Goal: Information Seeking & Learning: Learn about a topic

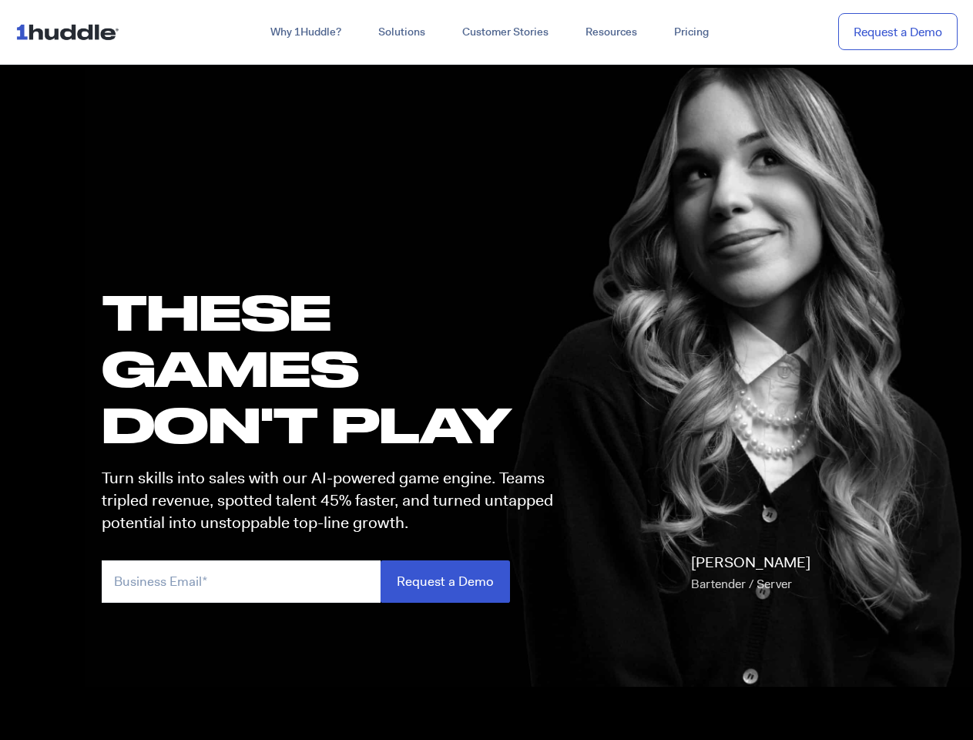
click at [486, 370] on h1 "these GAMES DON'T PLAY" at bounding box center [334, 367] width 465 height 169
click at [304, 32] on link "Why 1Huddle?" at bounding box center [306, 32] width 108 height 28
click at [401, 32] on link "Solutions" at bounding box center [402, 32] width 84 height 28
click at [610, 32] on link "Resources" at bounding box center [611, 32] width 89 height 28
click at [334, 581] on input "email" at bounding box center [241, 581] width 279 height 42
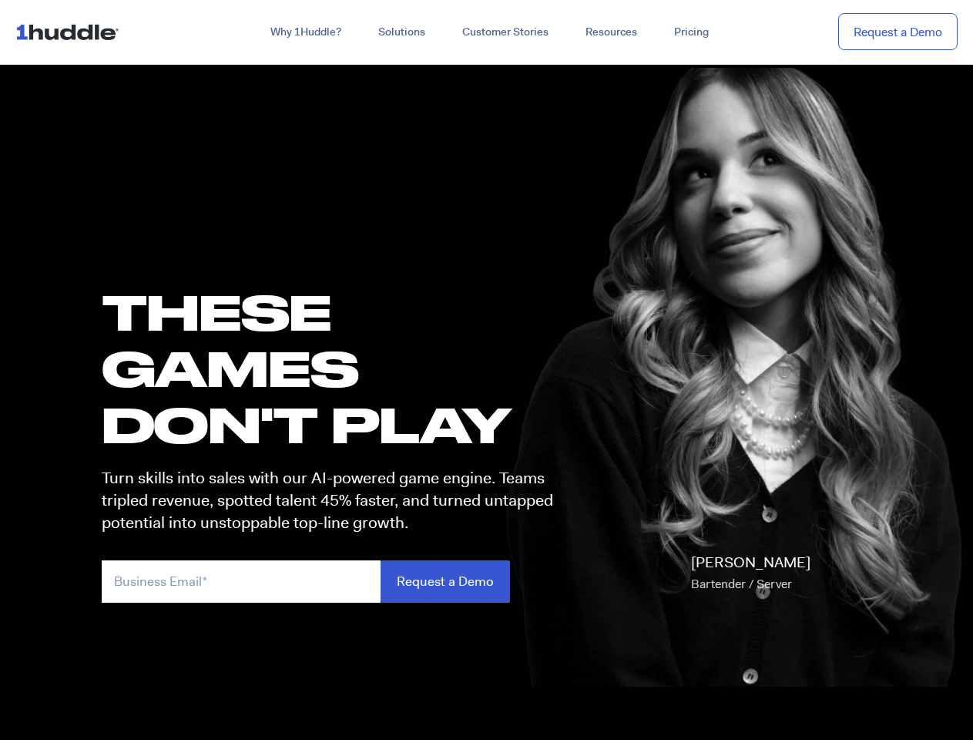
click at [444, 581] on input "Request a Demo" at bounding box center [445, 581] width 129 height 42
